Goal: Information Seeking & Learning: Learn about a topic

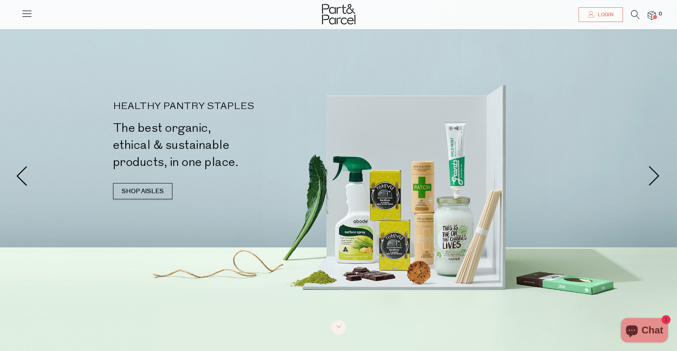
scroll to position [41, 0]
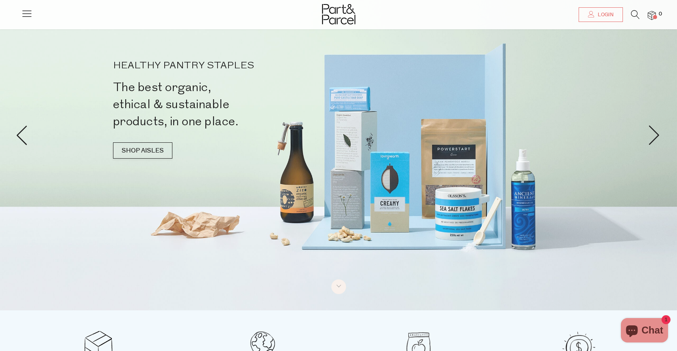
click at [140, 142] on div "HEALTHY PANTRY STAPLES The best organic, ethical & sustainable products, in one…" at bounding box center [227, 114] width 229 height 106
click at [153, 147] on link "SHOP AISLES" at bounding box center [142, 150] width 59 height 16
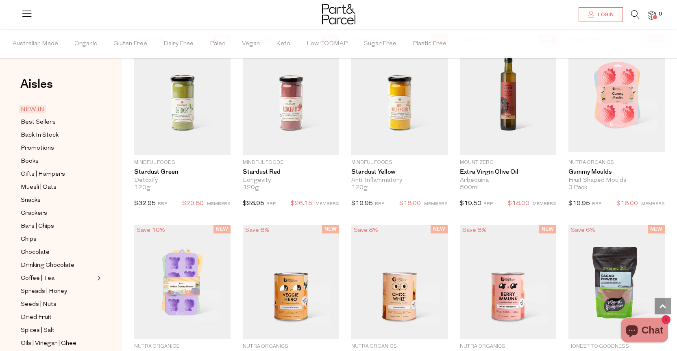
scroll to position [714, 0]
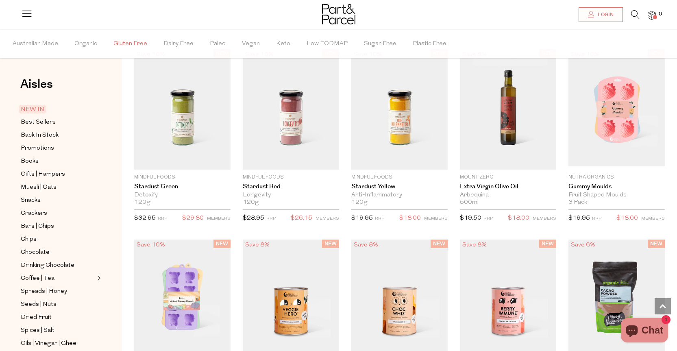
click at [135, 41] on span "Gluten Free" at bounding box center [131, 44] width 34 height 28
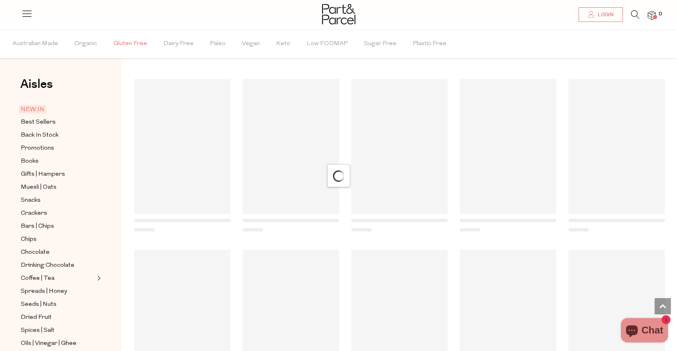
scroll to position [651, 0]
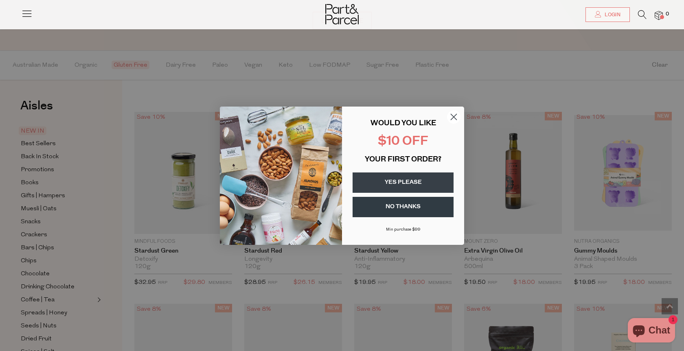
click at [450, 114] on circle "Close dialog" at bounding box center [453, 116] width 13 height 13
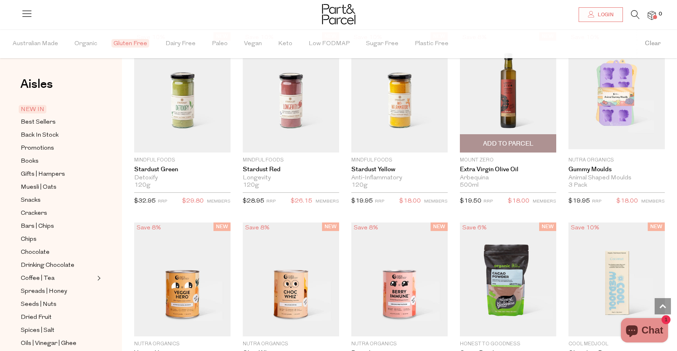
scroll to position [733, 0]
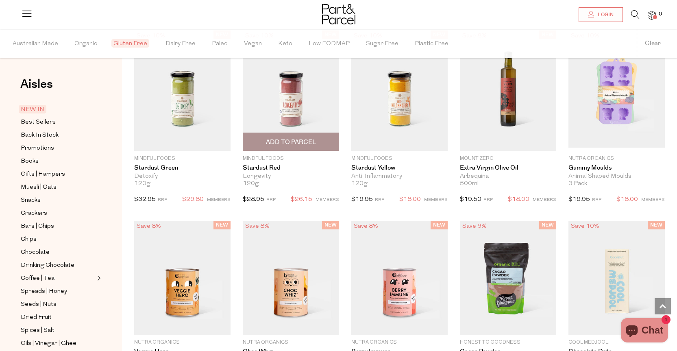
click at [299, 98] on img at bounding box center [291, 91] width 96 height 120
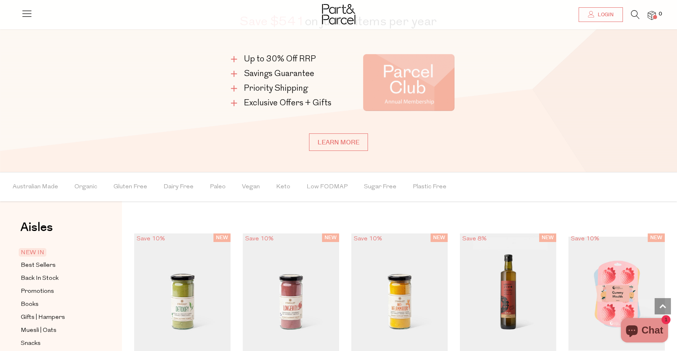
scroll to position [621, 0]
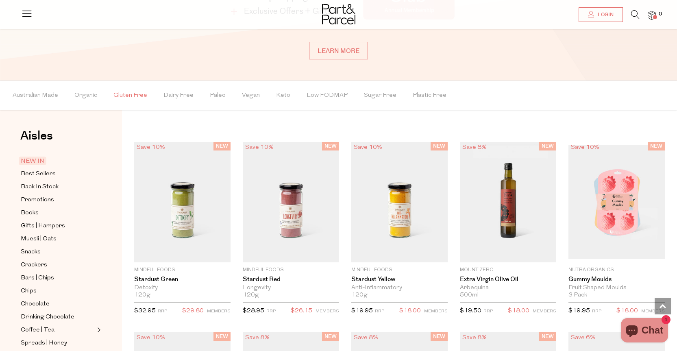
click at [122, 96] on span "Gluten Free" at bounding box center [131, 95] width 34 height 28
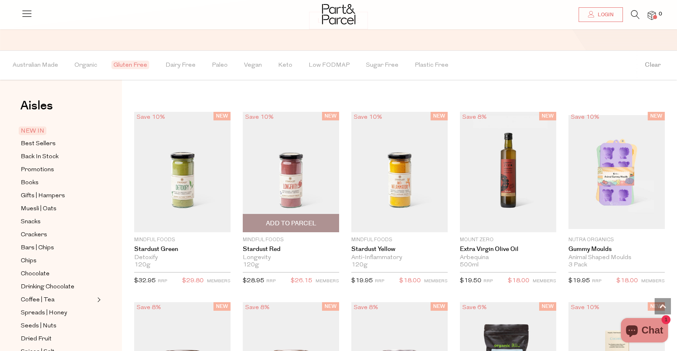
scroll to position [692, 0]
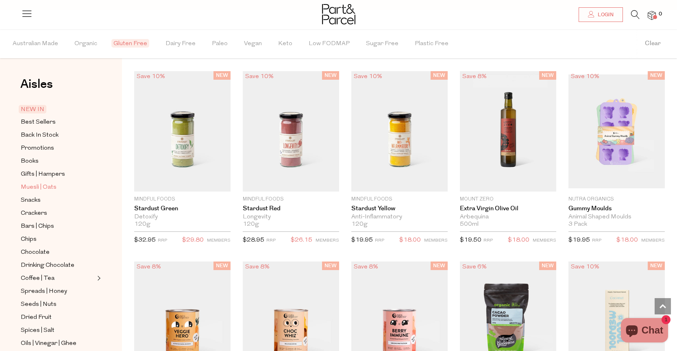
click at [48, 184] on span "Muesli | Oats" at bounding box center [39, 188] width 36 height 10
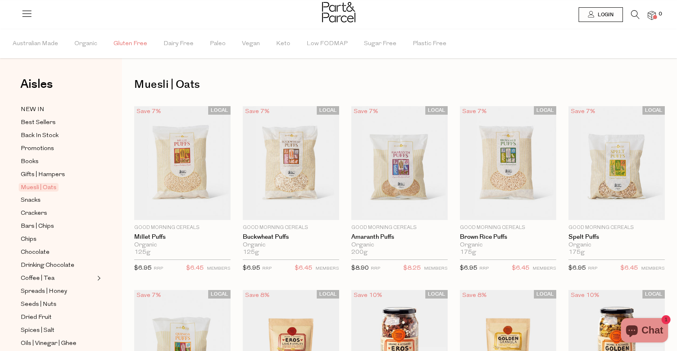
click at [129, 44] on span "Gluten Free" at bounding box center [131, 44] width 34 height 28
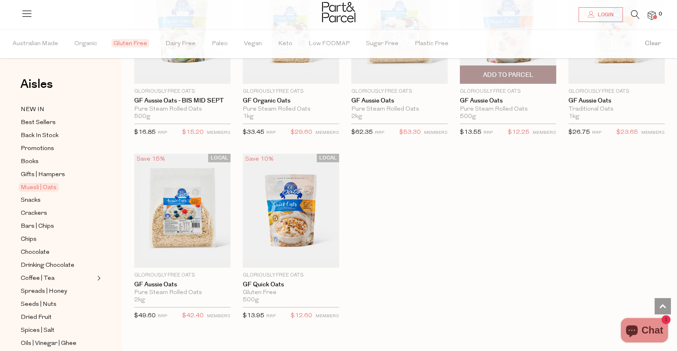
scroll to position [570, 0]
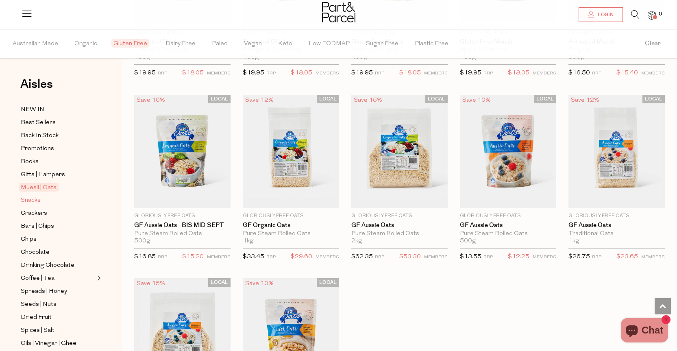
click at [31, 196] on span "Snacks" at bounding box center [31, 201] width 20 height 10
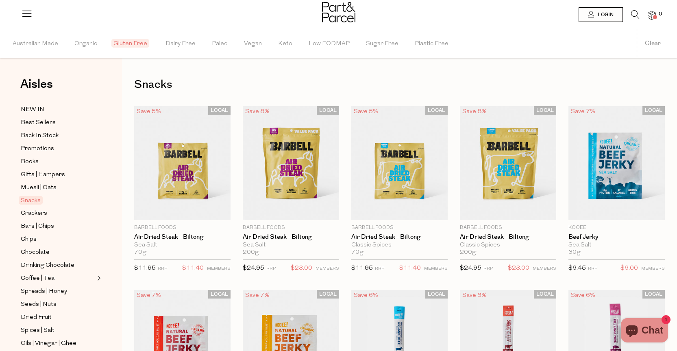
click at [135, 42] on span "Gluten Free" at bounding box center [130, 43] width 38 height 9
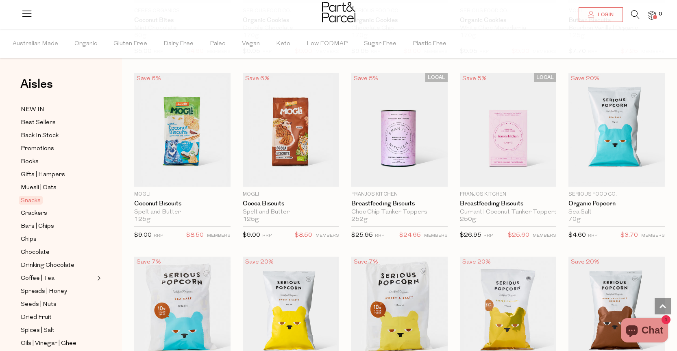
scroll to position [1383, 0]
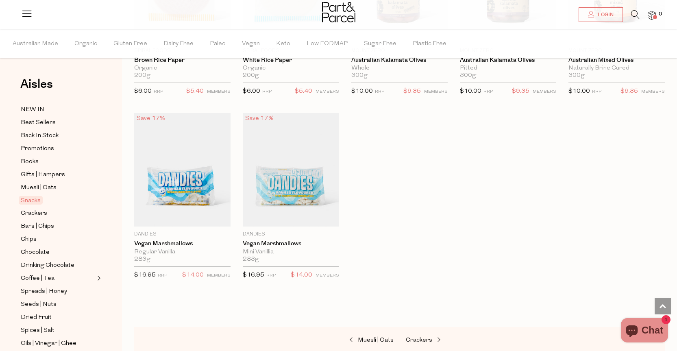
scroll to position [2401, 0]
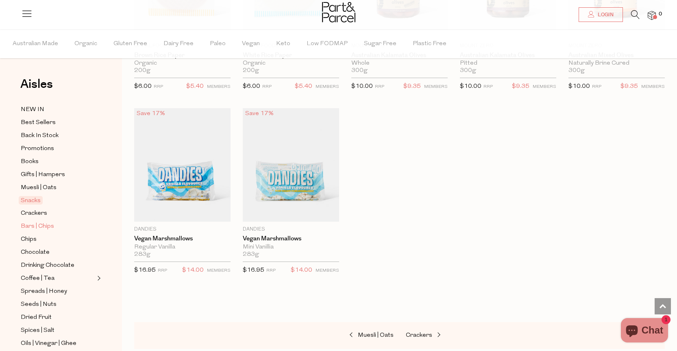
click at [42, 222] on span "Bars | Chips" at bounding box center [37, 227] width 33 height 10
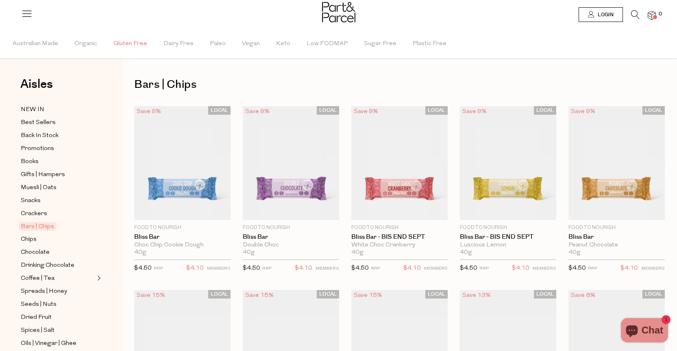
click at [140, 41] on span "Gluten Free" at bounding box center [131, 44] width 34 height 28
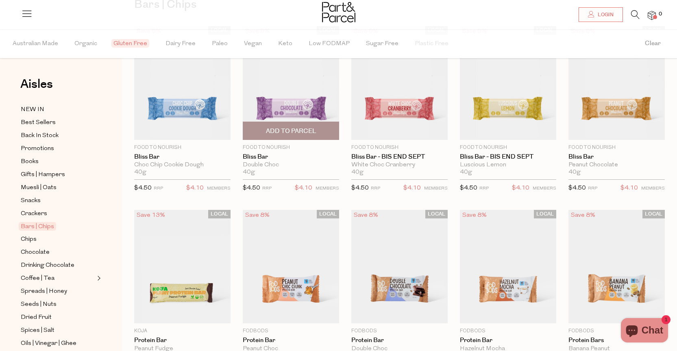
scroll to position [81, 0]
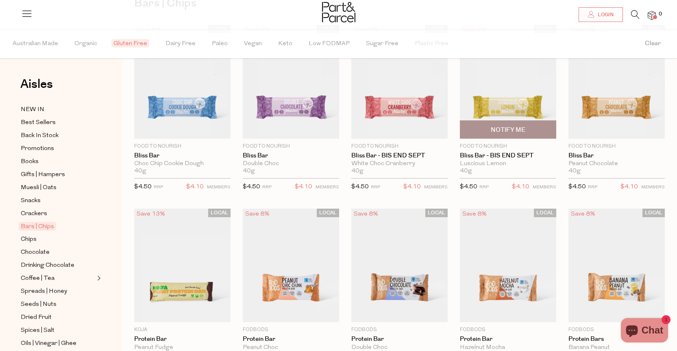
click at [512, 101] on img at bounding box center [508, 82] width 96 height 114
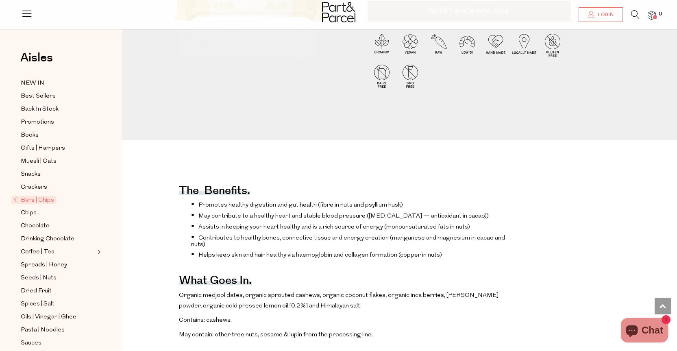
scroll to position [244, 0]
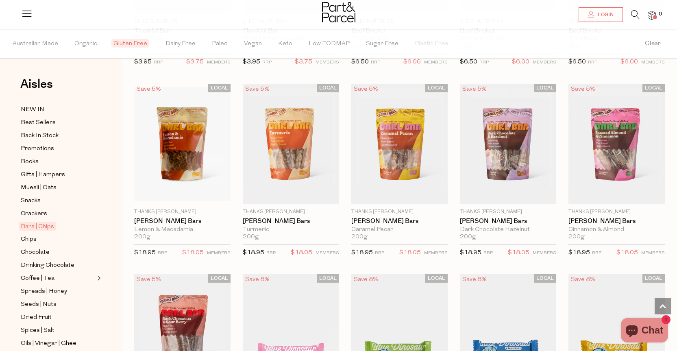
scroll to position [773, 0]
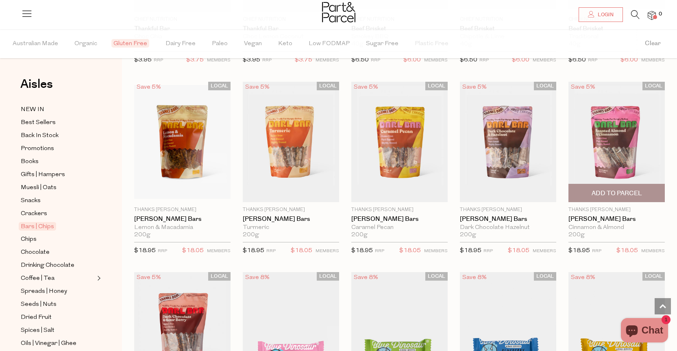
click at [612, 139] on img at bounding box center [617, 142] width 96 height 120
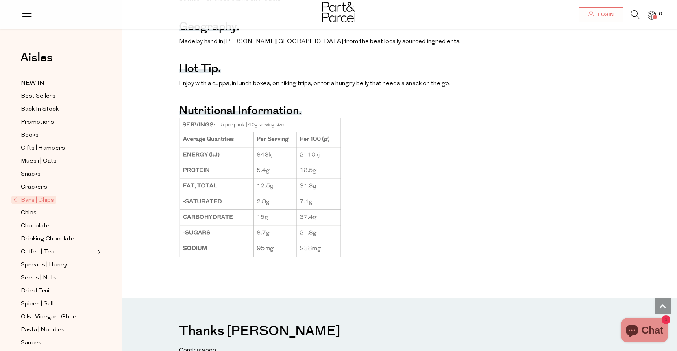
scroll to position [692, 0]
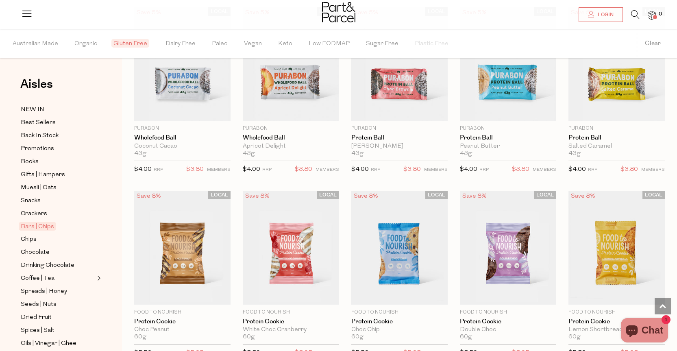
scroll to position [1420, 0]
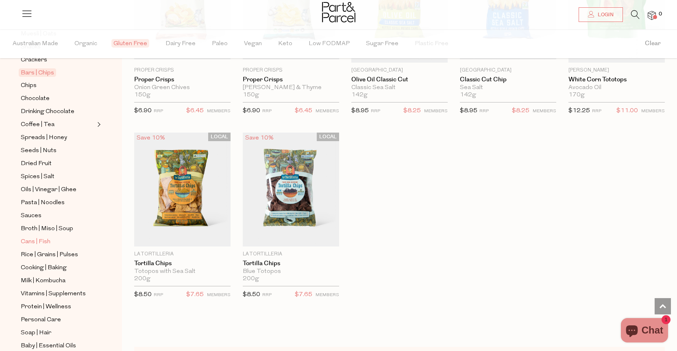
scroll to position [203, 0]
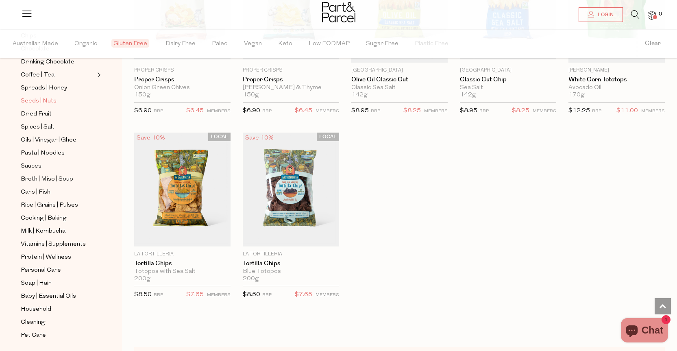
click at [42, 96] on span "Seeds | Nuts" at bounding box center [39, 101] width 36 height 10
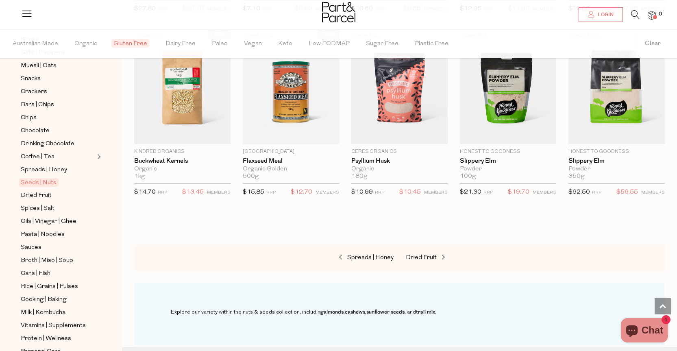
scroll to position [203, 0]
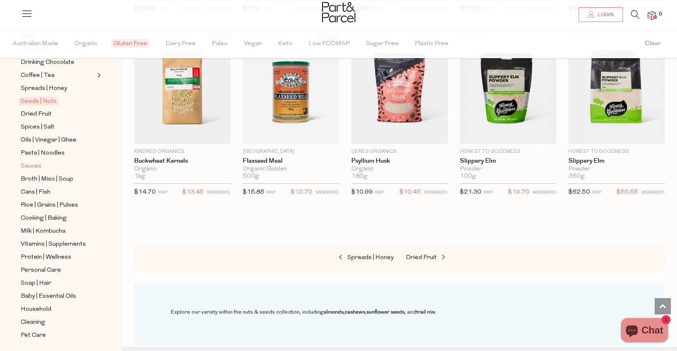
click at [33, 162] on span "Sauces" at bounding box center [31, 167] width 21 height 10
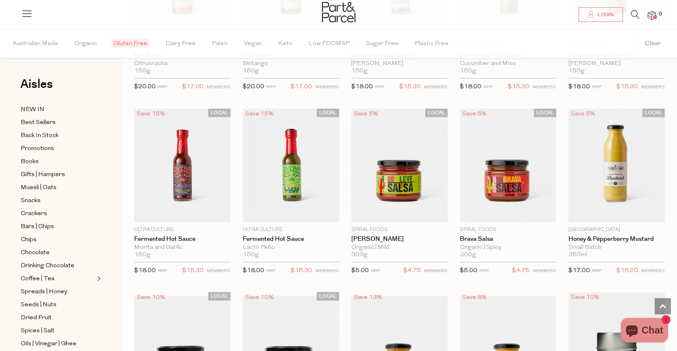
scroll to position [1302, 0]
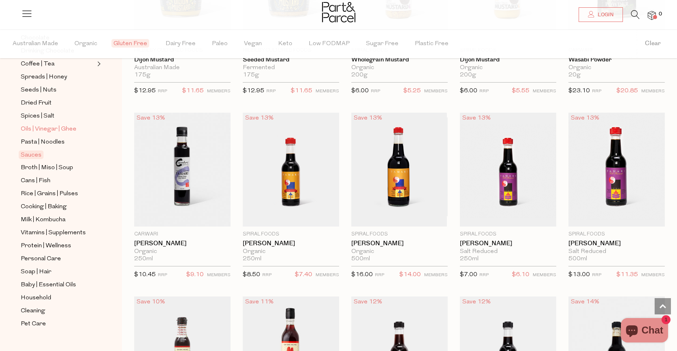
scroll to position [1668, 0]
click at [33, 163] on span "Broth | Miso | Soup" at bounding box center [47, 168] width 52 height 10
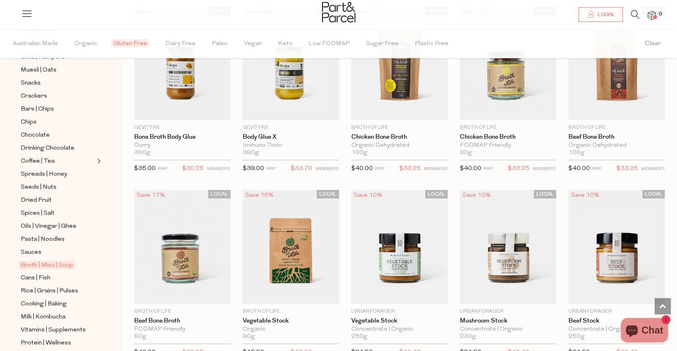
scroll to position [122, 0]
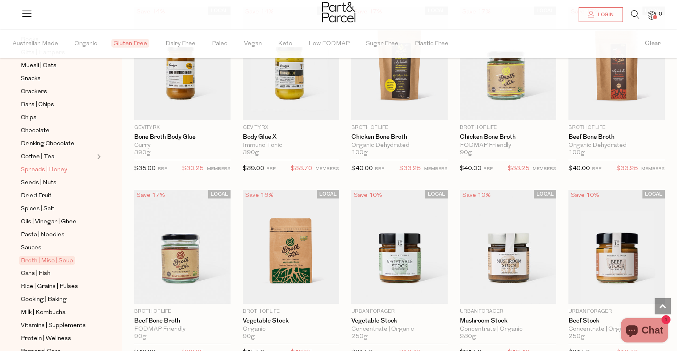
click at [57, 165] on span "Spreads | Honey" at bounding box center [44, 170] width 46 height 10
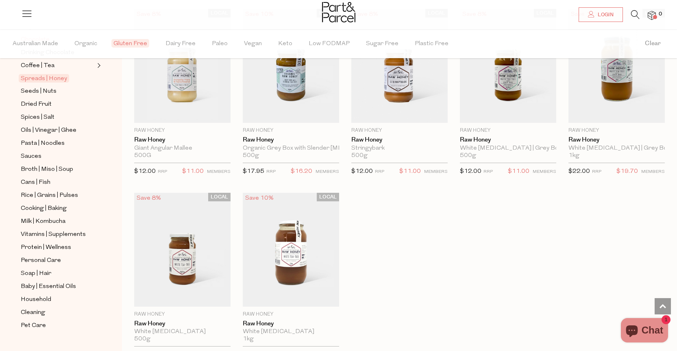
scroll to position [215, 0]
click at [37, 202] on span "Cooking | Baking" at bounding box center [44, 207] width 46 height 10
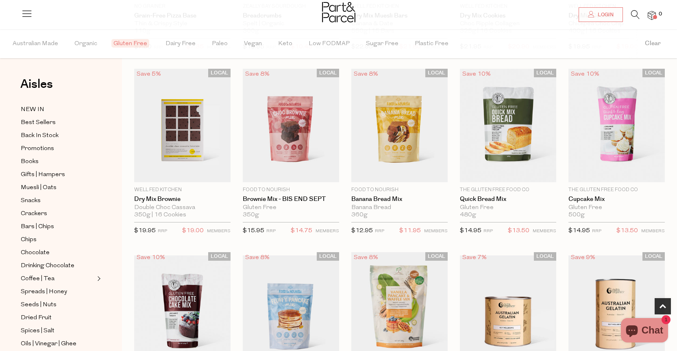
scroll to position [244, 0]
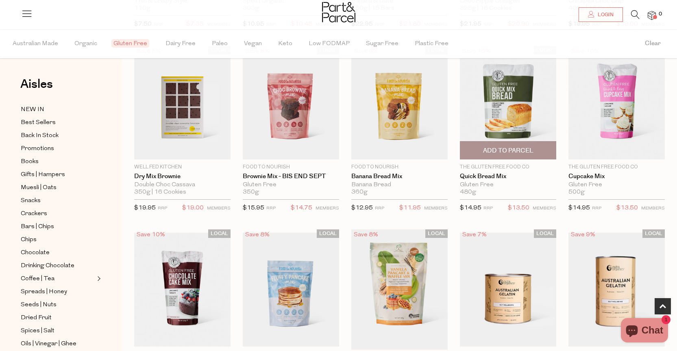
click at [496, 118] on img at bounding box center [508, 103] width 96 height 114
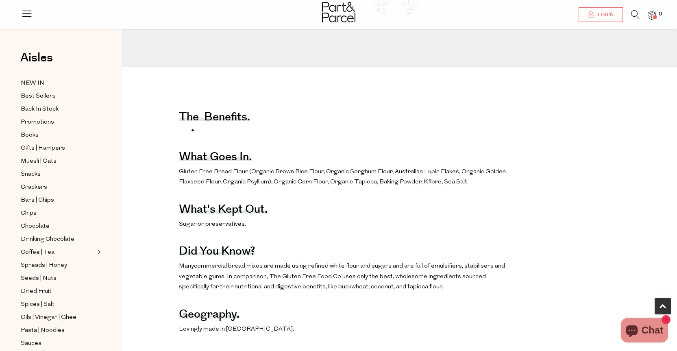
scroll to position [285, 0]
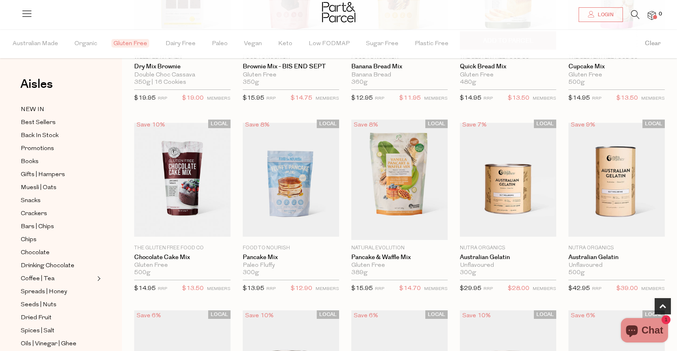
scroll to position [405, 0]
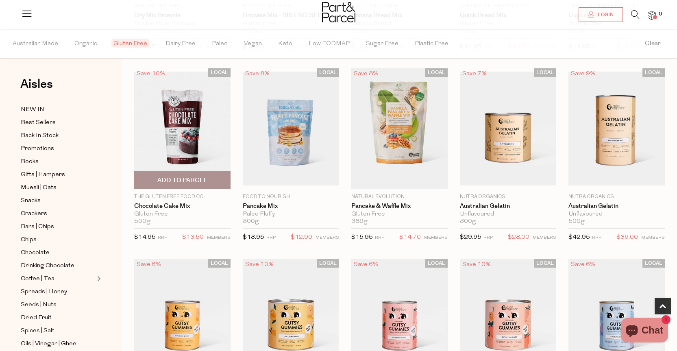
click at [193, 137] on img at bounding box center [182, 129] width 96 height 114
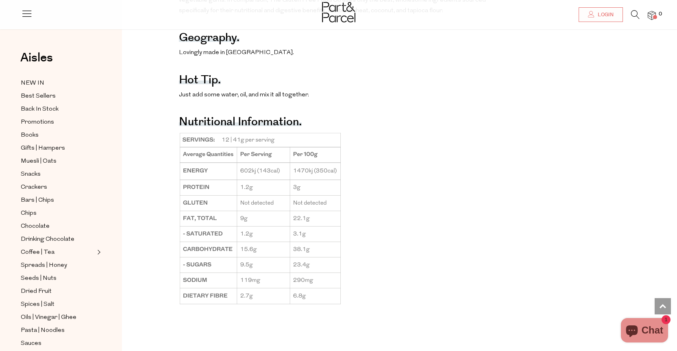
scroll to position [610, 0]
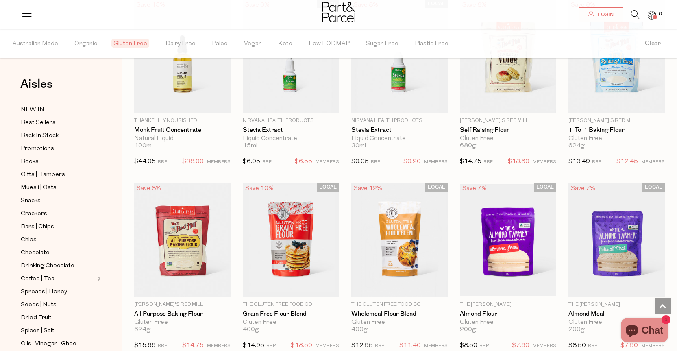
scroll to position [1624, 0]
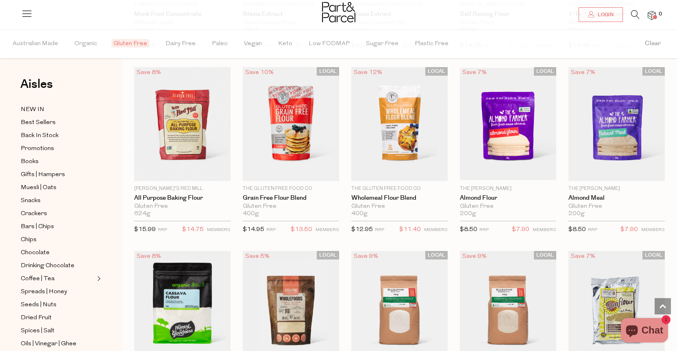
scroll to position [1706, 0]
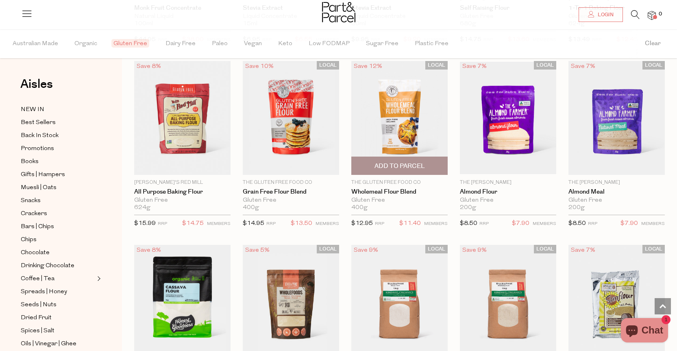
click at [400, 123] on img at bounding box center [400, 118] width 96 height 114
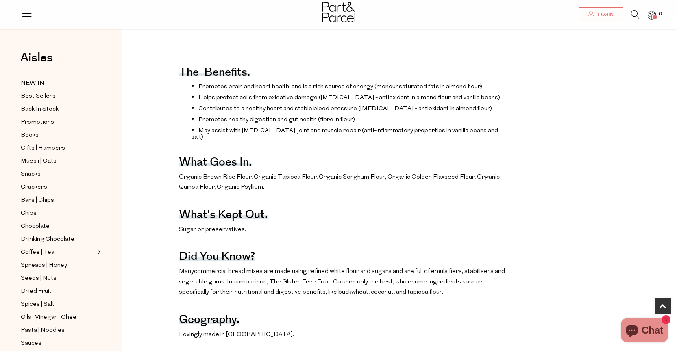
scroll to position [326, 0]
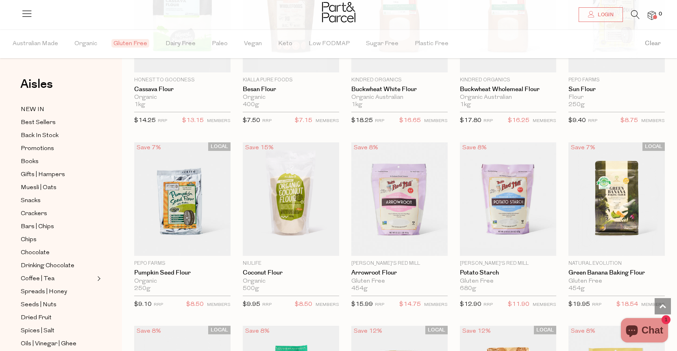
scroll to position [147, 0]
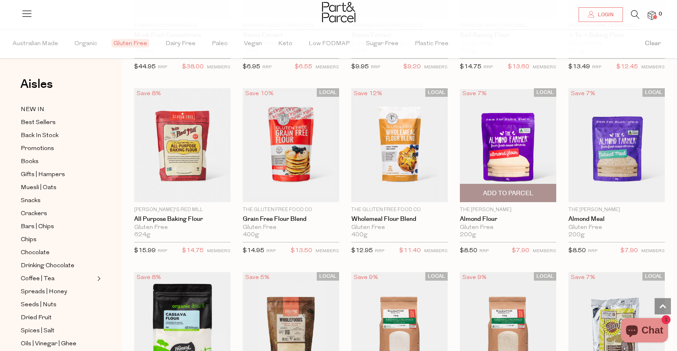
scroll to position [1664, 0]
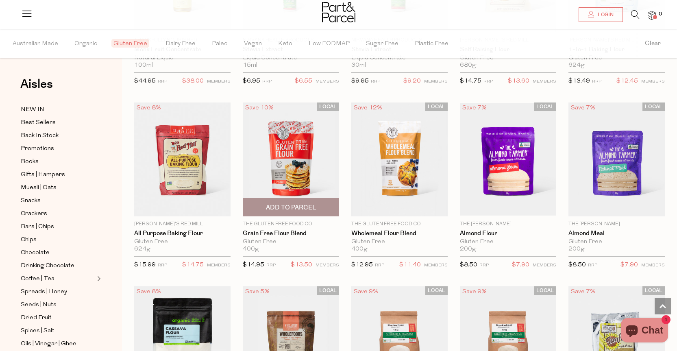
click at [299, 145] on img at bounding box center [291, 160] width 96 height 114
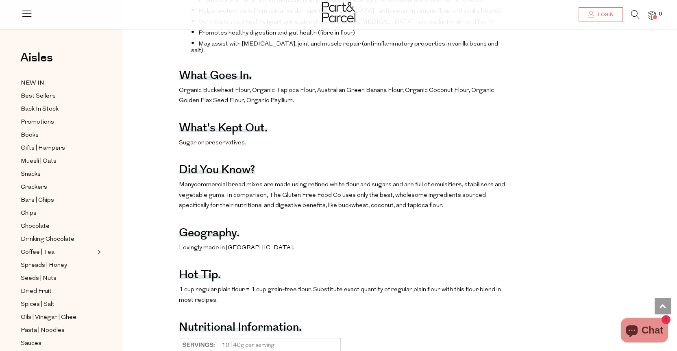
scroll to position [407, 0]
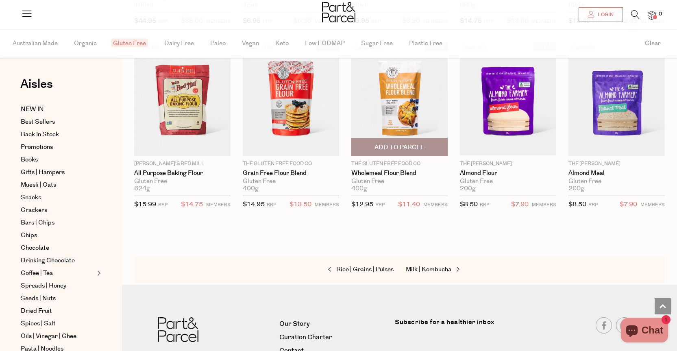
scroll to position [1708, 0]
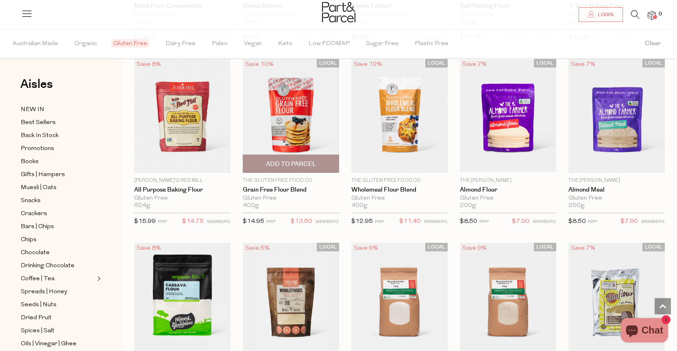
click at [297, 124] on img at bounding box center [291, 116] width 96 height 114
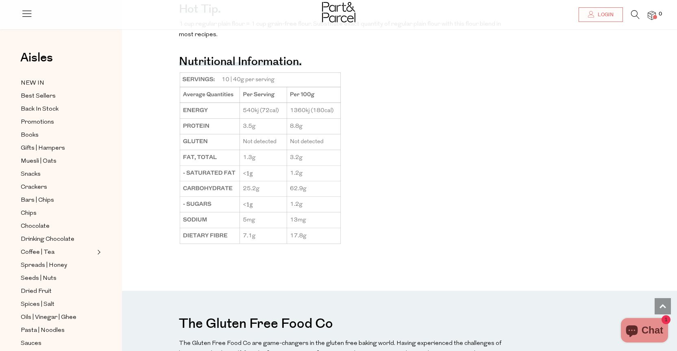
scroll to position [692, 0]
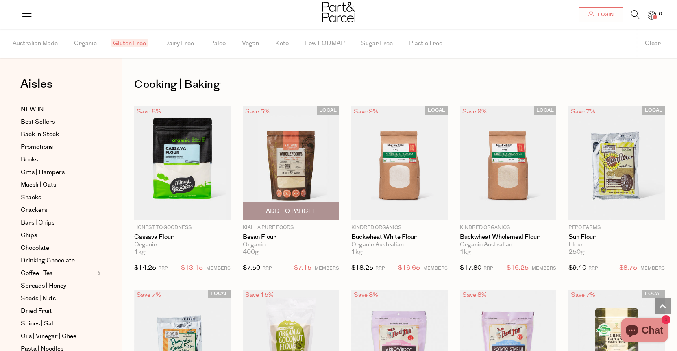
scroll to position [816, 0]
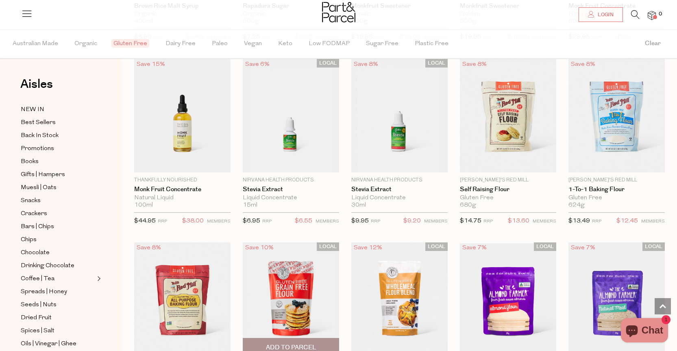
scroll to position [1499, 0]
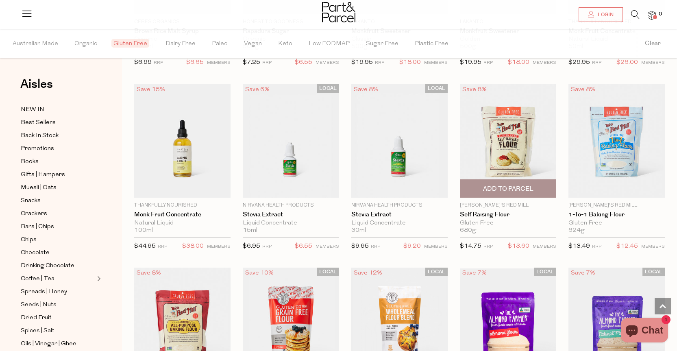
click at [516, 135] on img at bounding box center [508, 141] width 96 height 114
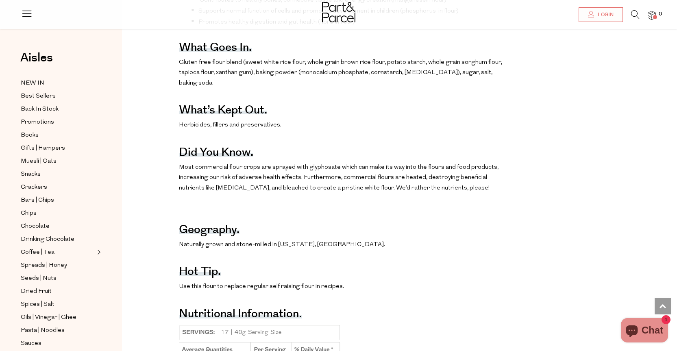
scroll to position [407, 0]
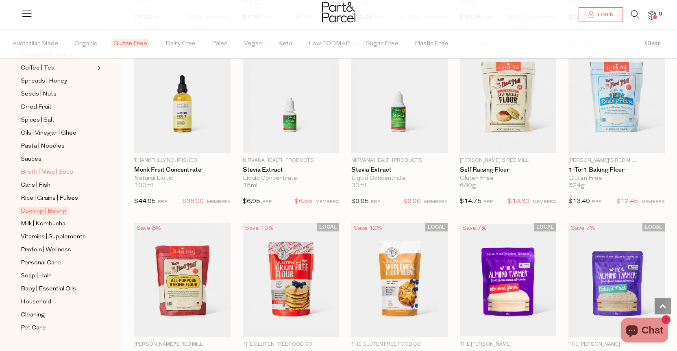
scroll to position [215, 0]
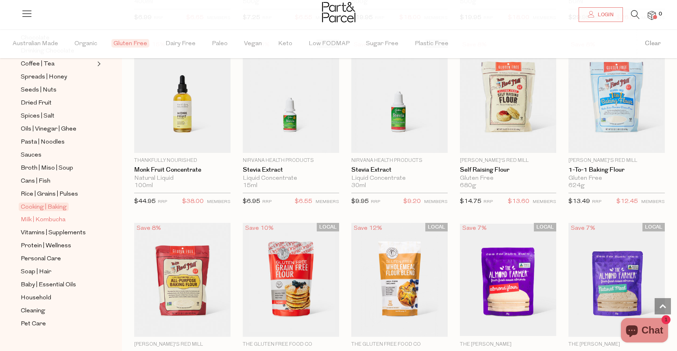
click at [53, 215] on span "Milk | Kombucha" at bounding box center [43, 220] width 45 height 10
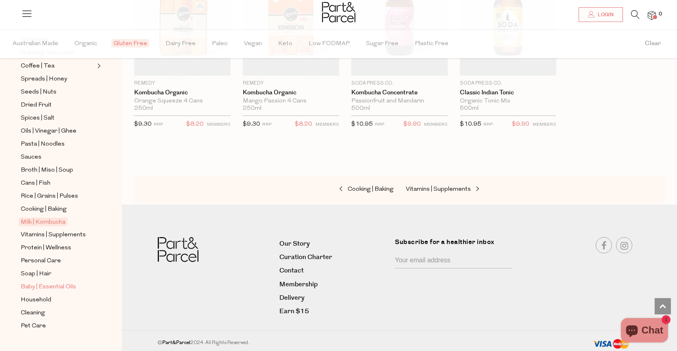
scroll to position [215, 0]
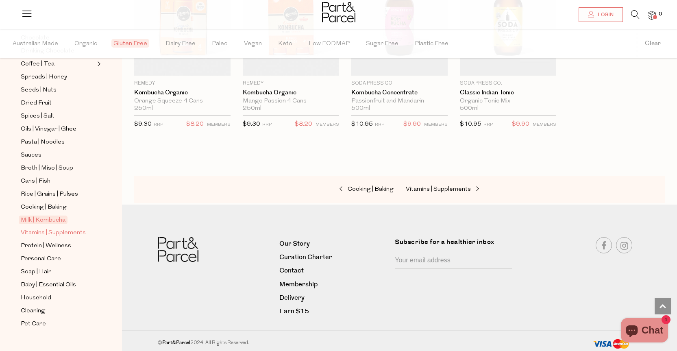
click at [70, 228] on span "Vitamins | Supplements" at bounding box center [53, 233] width 65 height 10
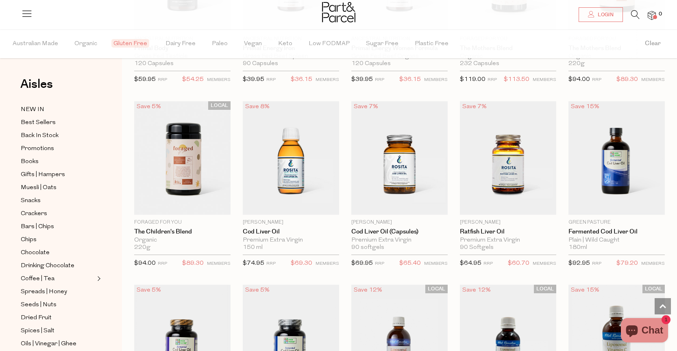
scroll to position [1510, 0]
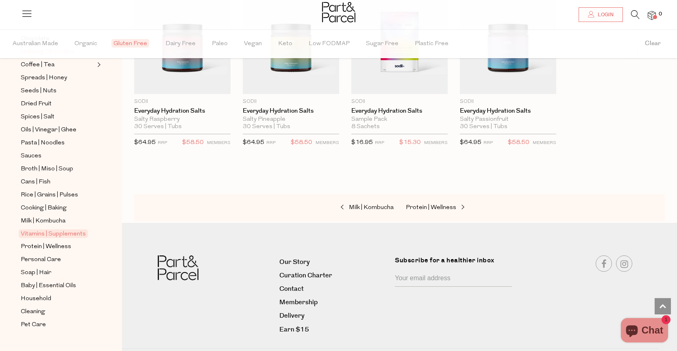
scroll to position [215, 0]
click at [44, 241] on span "Protein | Wellness" at bounding box center [46, 246] width 50 height 10
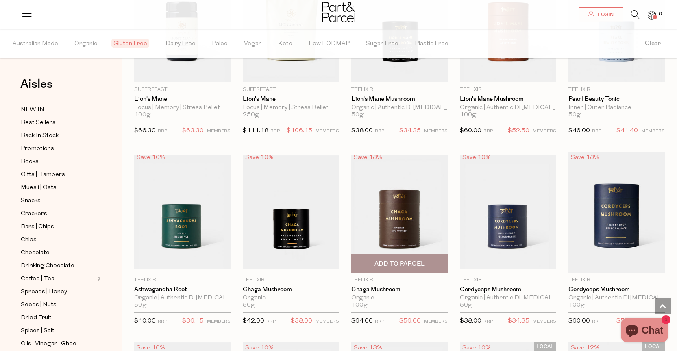
scroll to position [1506, 0]
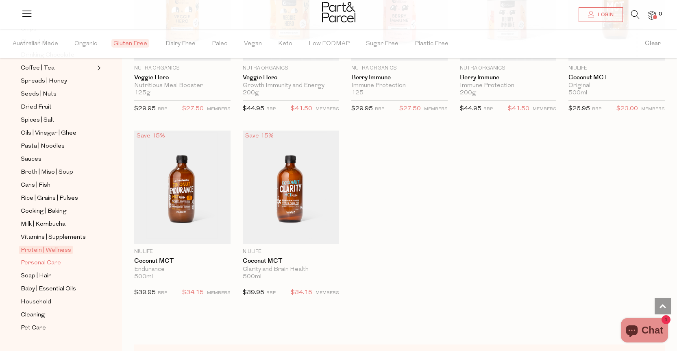
scroll to position [215, 0]
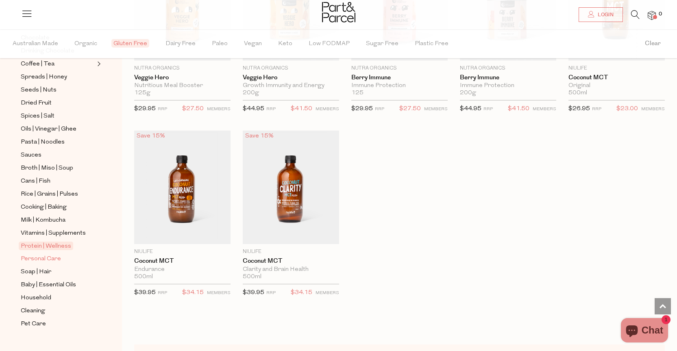
click at [42, 254] on span "Personal Care" at bounding box center [41, 259] width 40 height 10
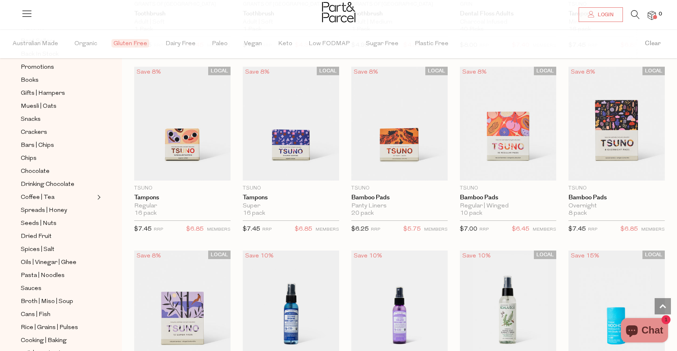
scroll to position [1383, 0]
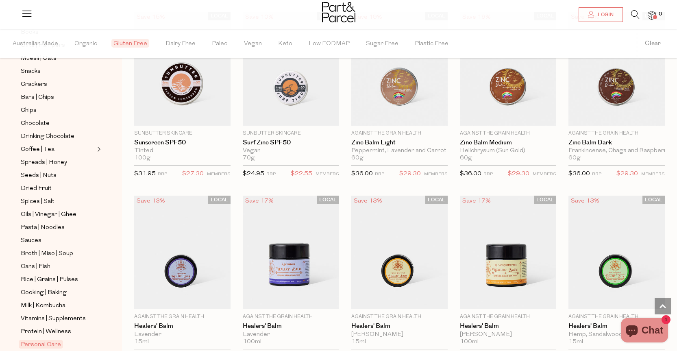
scroll to position [203, 0]
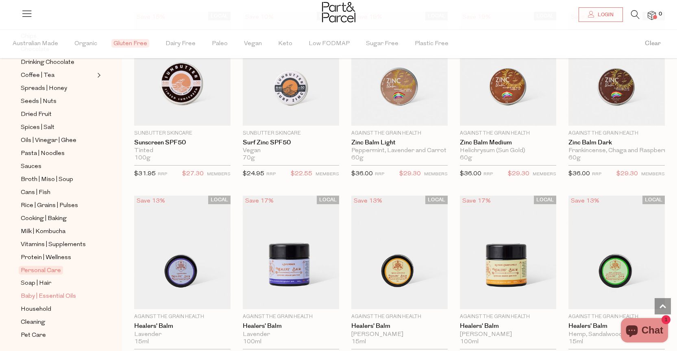
click at [49, 292] on span "Baby | Essential Oils" at bounding box center [48, 297] width 55 height 10
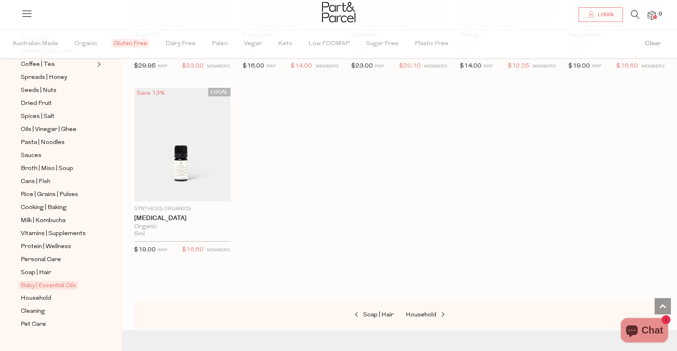
scroll to position [215, 0]
click at [31, 306] on ul "NEW IN Best Sellers Back In Stock Promotions Books Gifts | Hampers Muesli | Oat…" at bounding box center [60, 109] width 87 height 439
click at [32, 319] on span "Pet Care" at bounding box center [33, 324] width 25 height 10
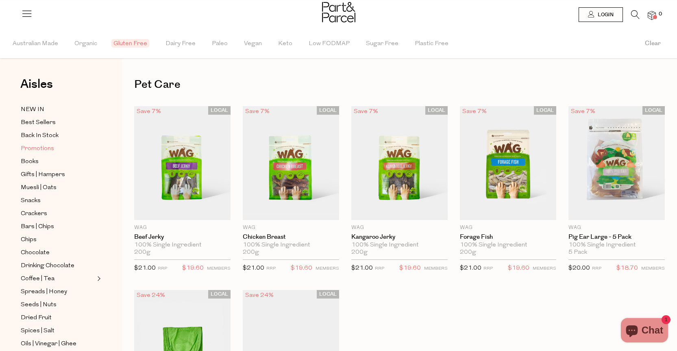
click at [31, 144] on span "Promotions" at bounding box center [37, 149] width 33 height 10
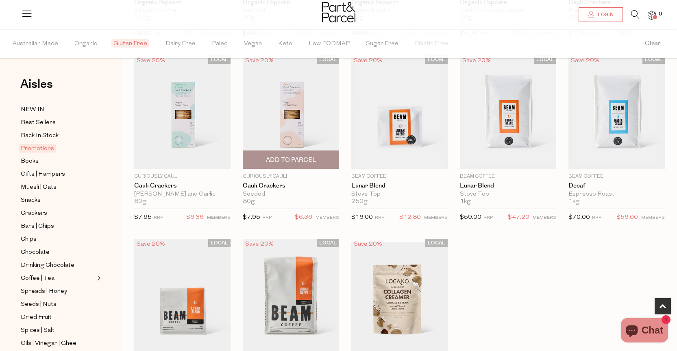
scroll to position [326, 0]
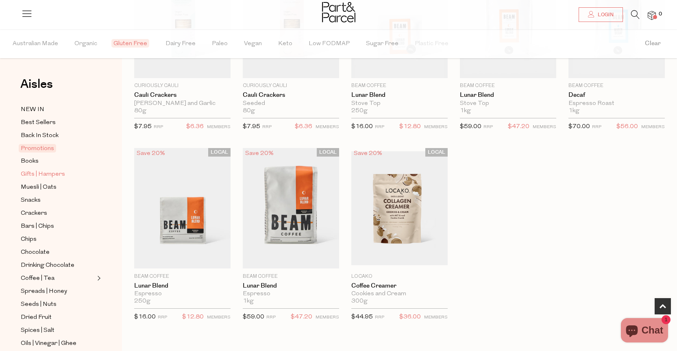
click at [41, 173] on span "Gifts | Hampers" at bounding box center [43, 175] width 44 height 10
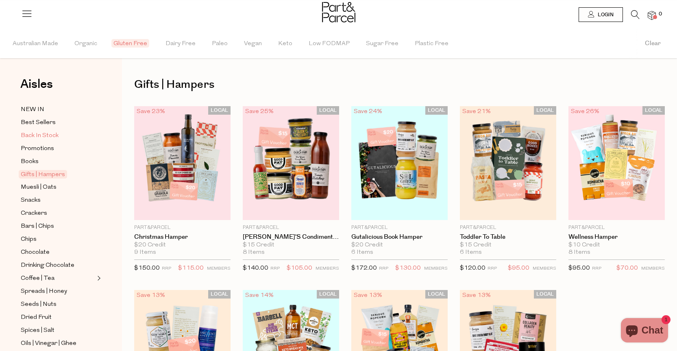
click at [32, 131] on span "Back In Stock" at bounding box center [40, 136] width 38 height 10
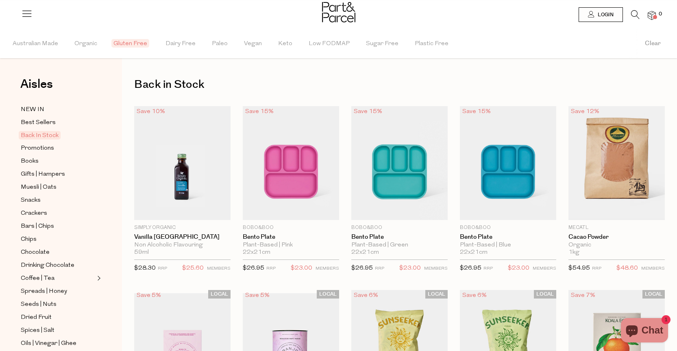
click at [636, 13] on icon at bounding box center [636, 14] width 9 height 9
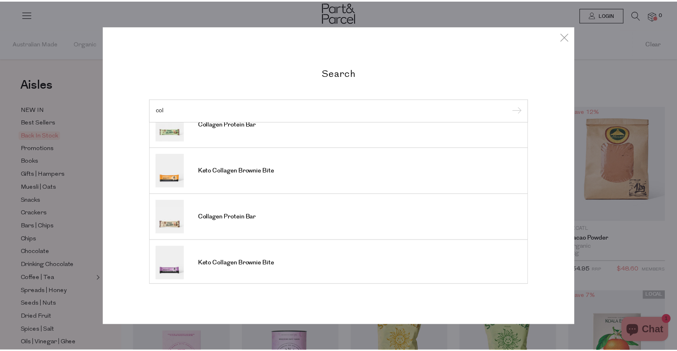
scroll to position [301, 0]
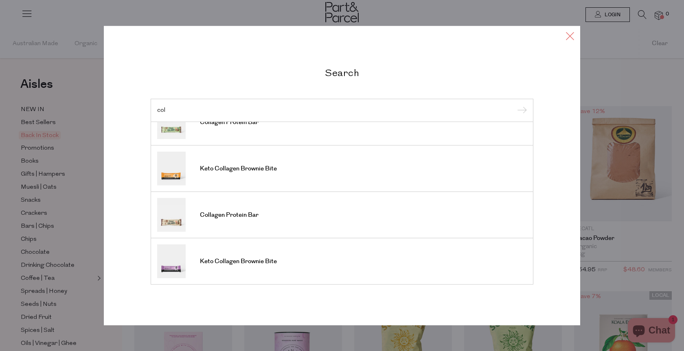
type input "col"
click at [569, 31] on icon at bounding box center [570, 36] width 12 height 12
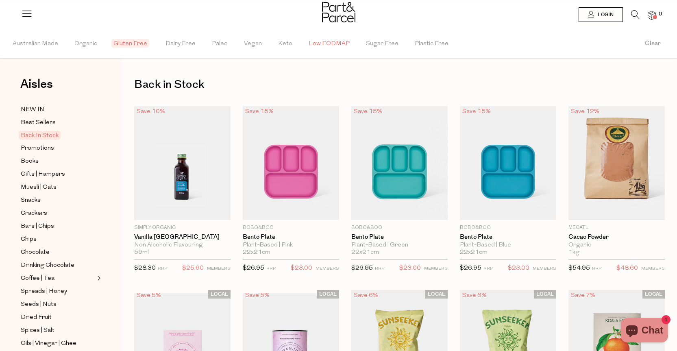
click at [323, 40] on span "Low FODMAP" at bounding box center [329, 44] width 41 height 28
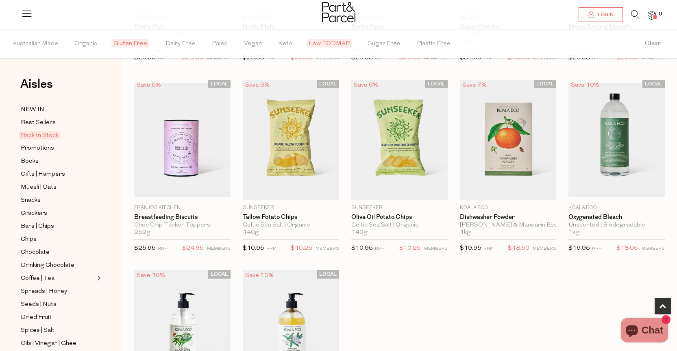
scroll to position [163, 0]
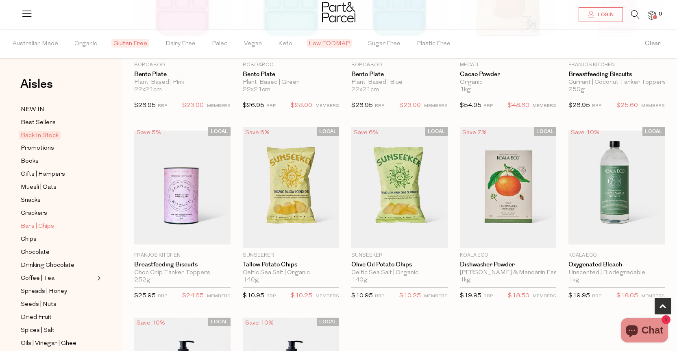
click at [48, 222] on span "Bars | Chips" at bounding box center [37, 227] width 33 height 10
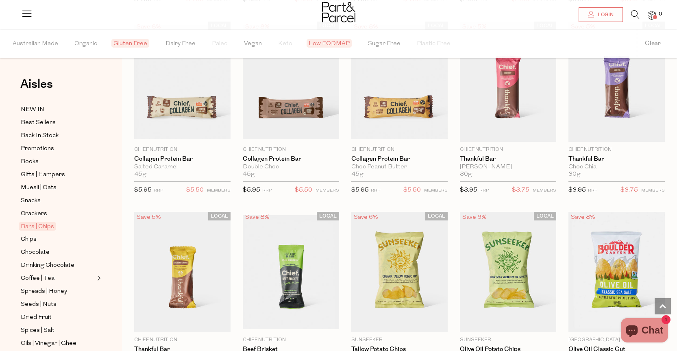
scroll to position [244, 0]
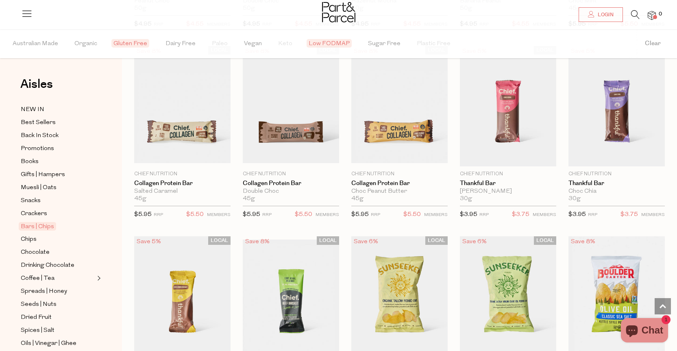
click at [319, 42] on span "Low FODMAP" at bounding box center [329, 43] width 45 height 9
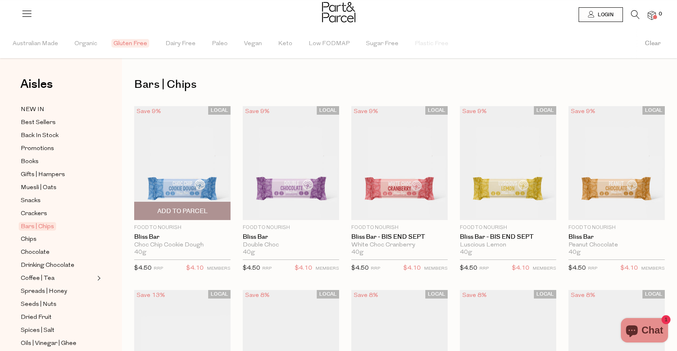
click at [184, 173] on img at bounding box center [182, 163] width 96 height 114
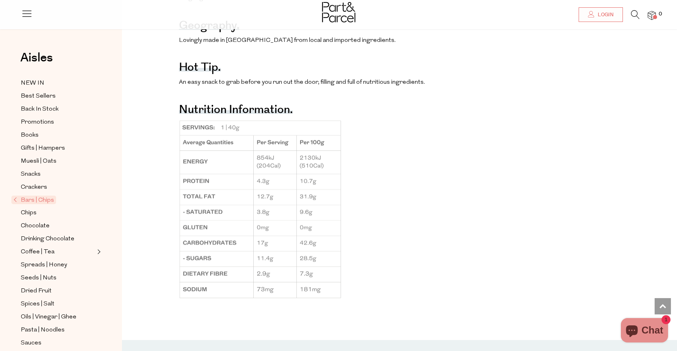
scroll to position [651, 0]
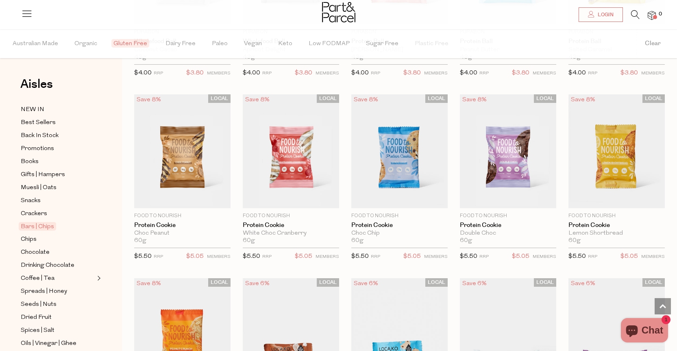
scroll to position [1506, 0]
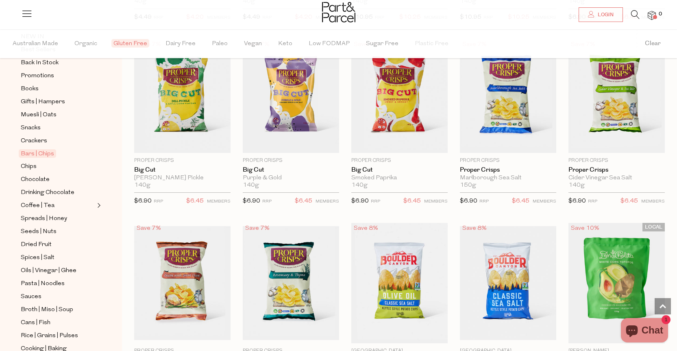
scroll to position [122, 0]
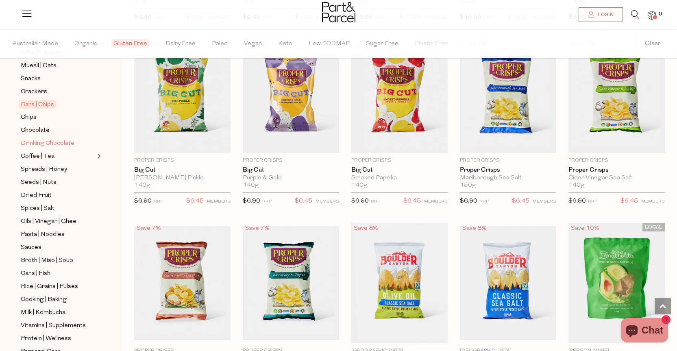
click at [50, 139] on span "Drinking Chocolate" at bounding box center [48, 144] width 54 height 10
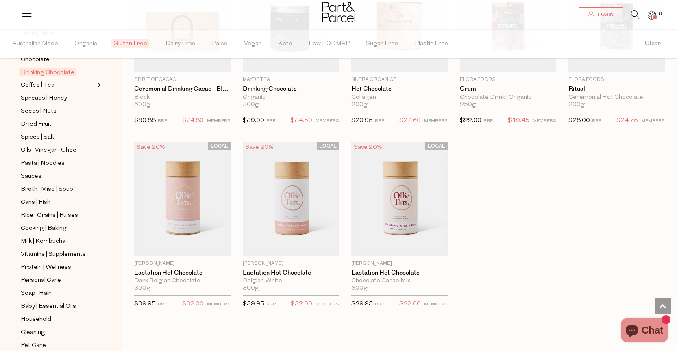
scroll to position [203, 0]
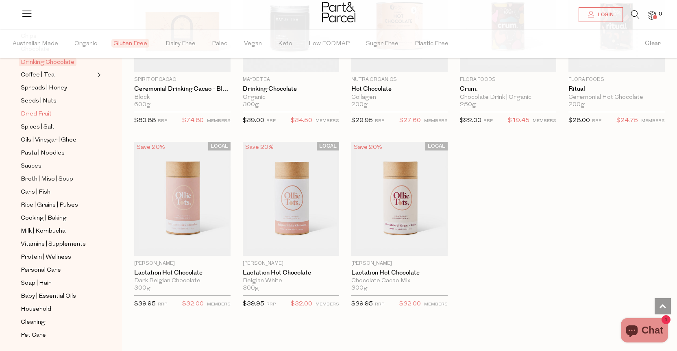
click at [38, 109] on span "Dried Fruit" at bounding box center [36, 114] width 31 height 10
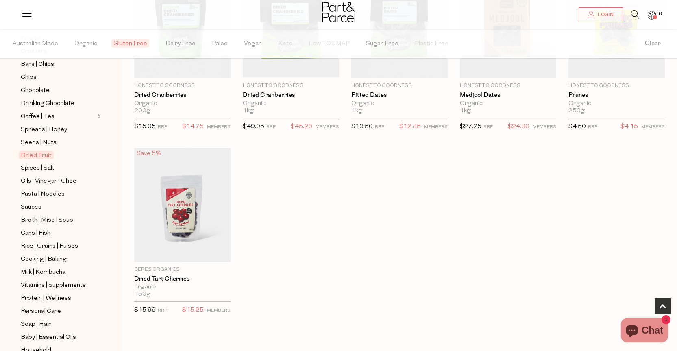
scroll to position [163, 0]
click at [52, 163] on span "Spices | Salt" at bounding box center [38, 168] width 34 height 10
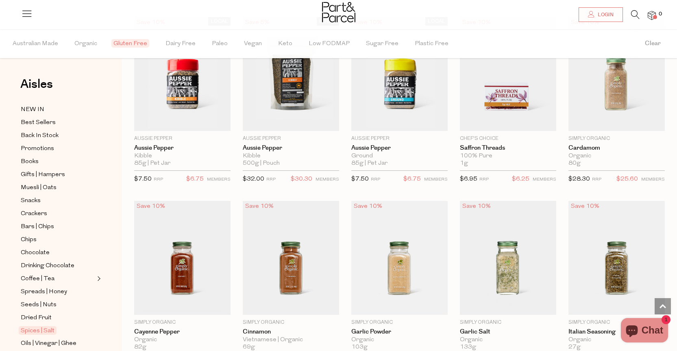
scroll to position [651, 0]
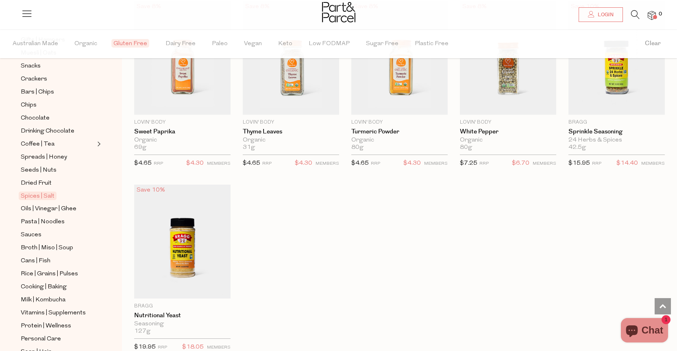
scroll to position [163, 0]
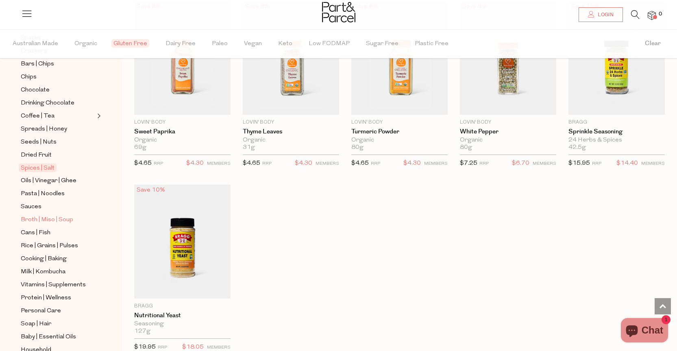
click at [63, 215] on span "Broth | Miso | Soup" at bounding box center [47, 220] width 52 height 10
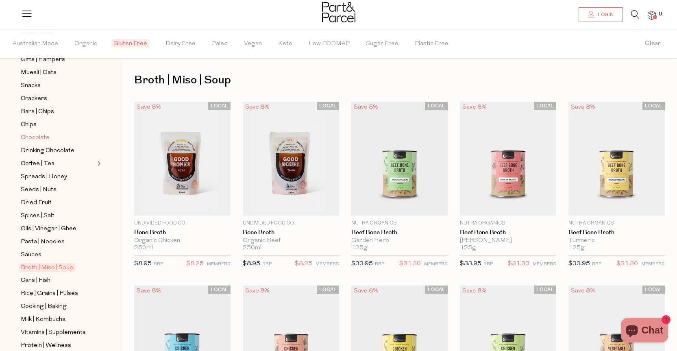
scroll to position [122, 0]
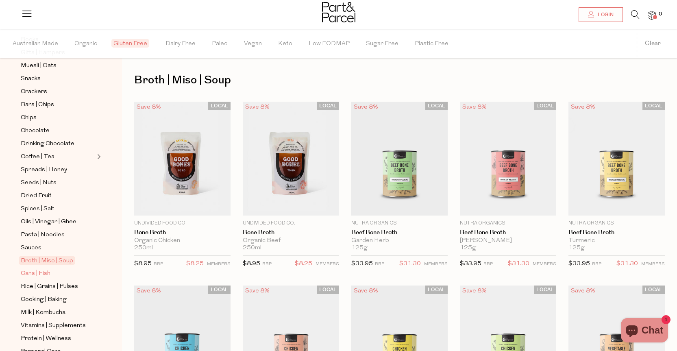
click at [41, 269] on span "Cans | Fish" at bounding box center [36, 274] width 30 height 10
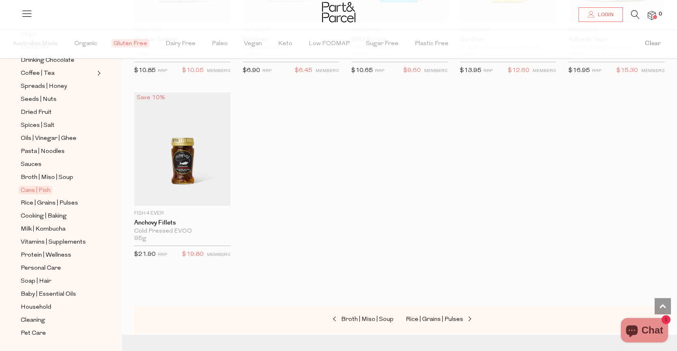
scroll to position [215, 0]
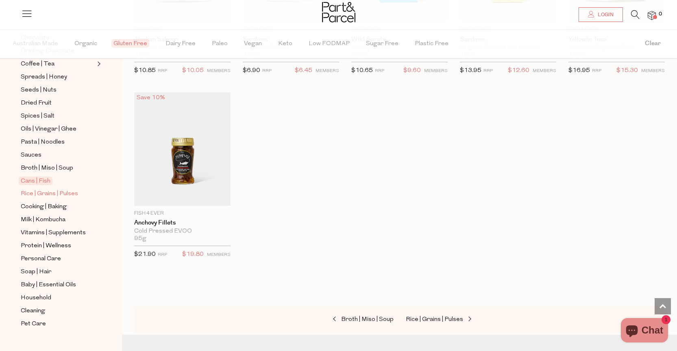
click at [46, 189] on span "Rice | Grains | Pulses" at bounding box center [49, 194] width 57 height 10
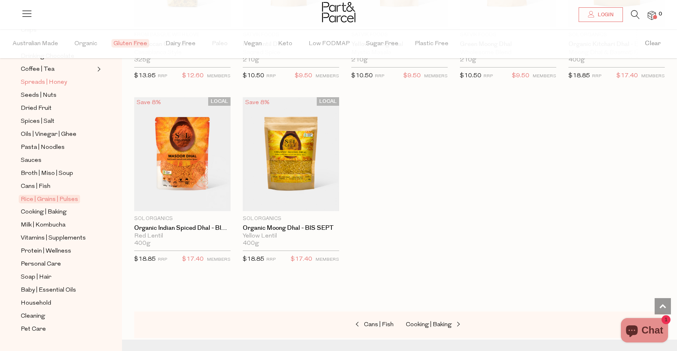
scroll to position [215, 0]
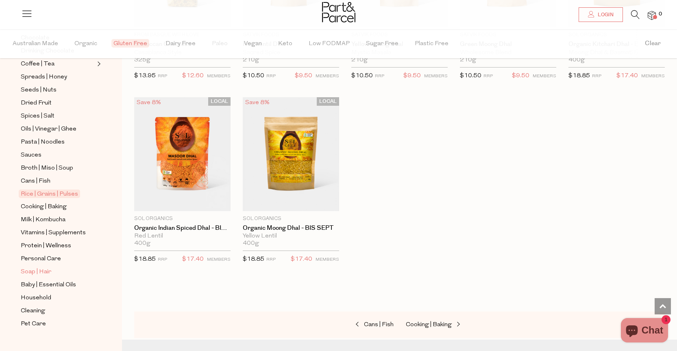
click at [48, 267] on span "Soap | Hair" at bounding box center [36, 272] width 31 height 10
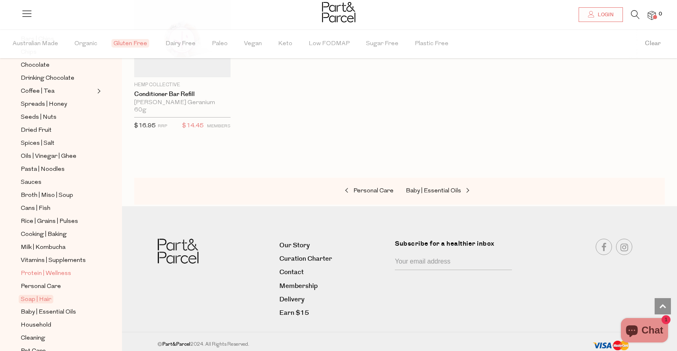
scroll to position [215, 0]
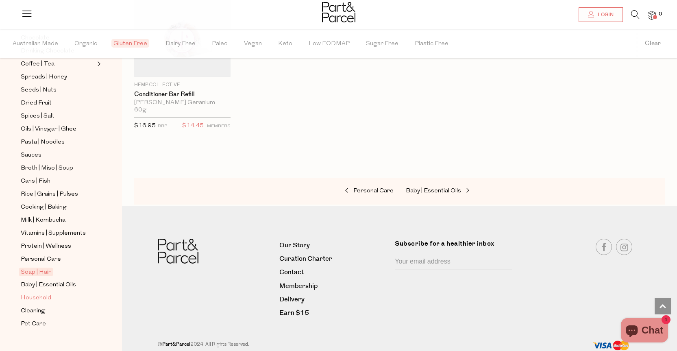
click at [50, 293] on link "Household" at bounding box center [58, 298] width 74 height 10
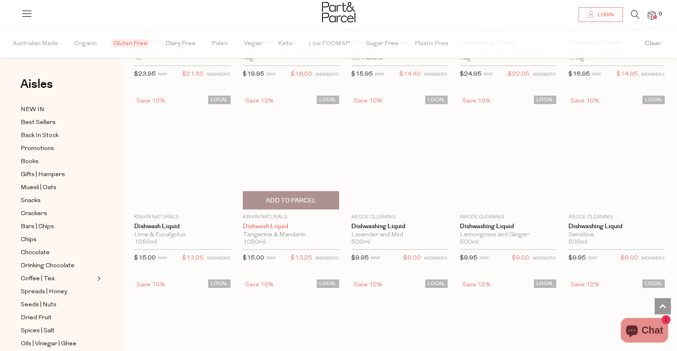
scroll to position [1139, 0]
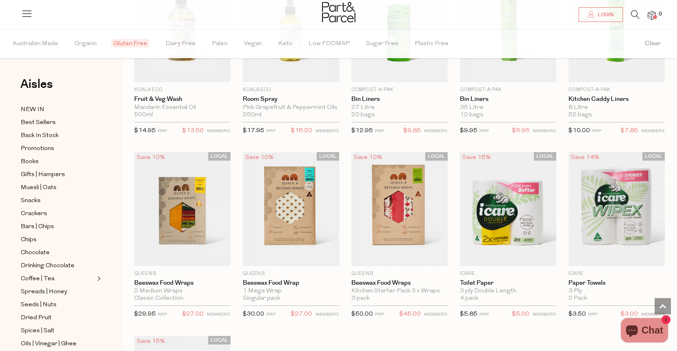
scroll to position [2808, 0]
